Goal: Use online tool/utility: Utilize a website feature to perform a specific function

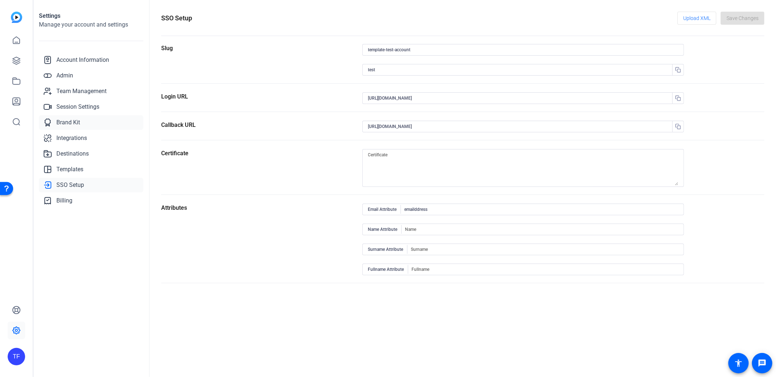
click at [68, 123] on span "Brand Kit" at bounding box center [68, 122] width 24 height 9
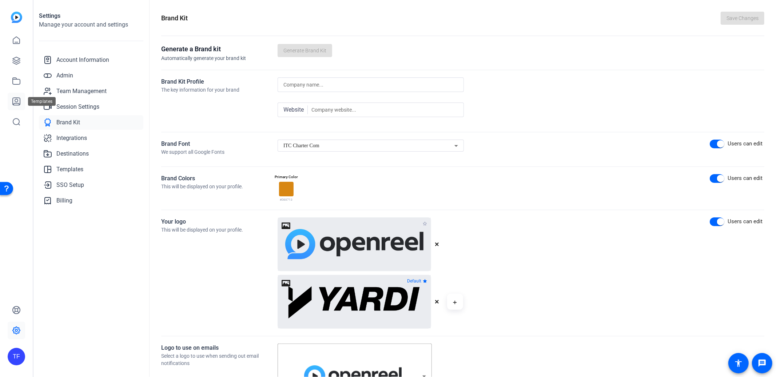
click at [18, 97] on icon at bounding box center [16, 101] width 9 height 9
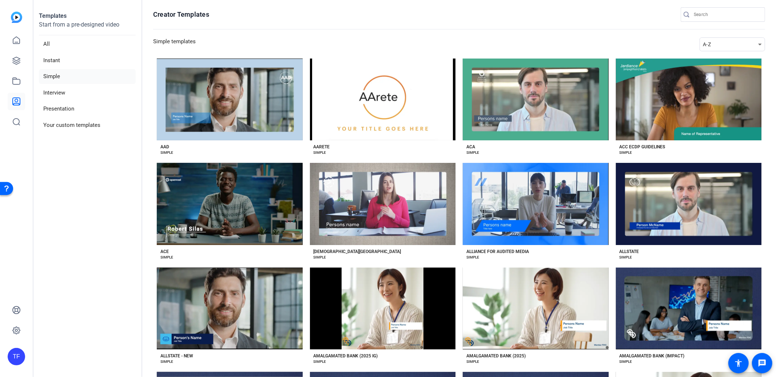
click at [718, 49] on mat-select "A-Z" at bounding box center [732, 44] width 65 height 14
click at [718, 48] on div "A-Z" at bounding box center [730, 44] width 55 height 9
click at [714, 53] on span "Newest" at bounding box center [711, 57] width 15 height 9
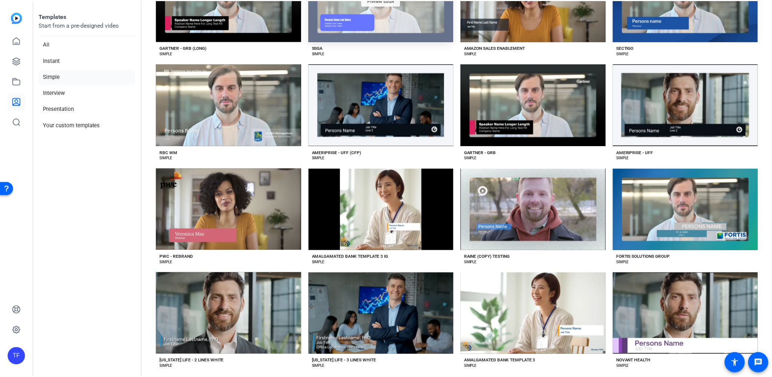
scroll to position [100, 0]
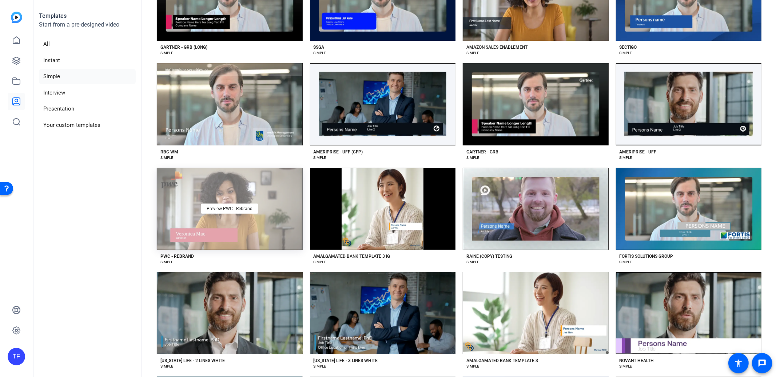
click at [254, 228] on div "Preview PWC - Rebrand" at bounding box center [230, 209] width 146 height 82
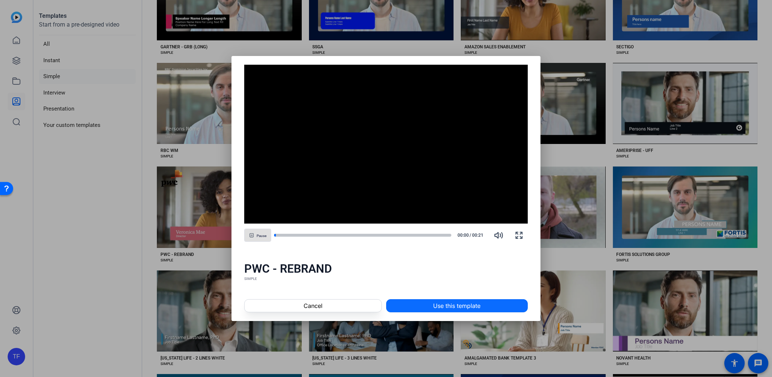
click at [476, 308] on span "Use this template" at bounding box center [456, 306] width 47 height 9
